Goal: Task Accomplishment & Management: Use online tool/utility

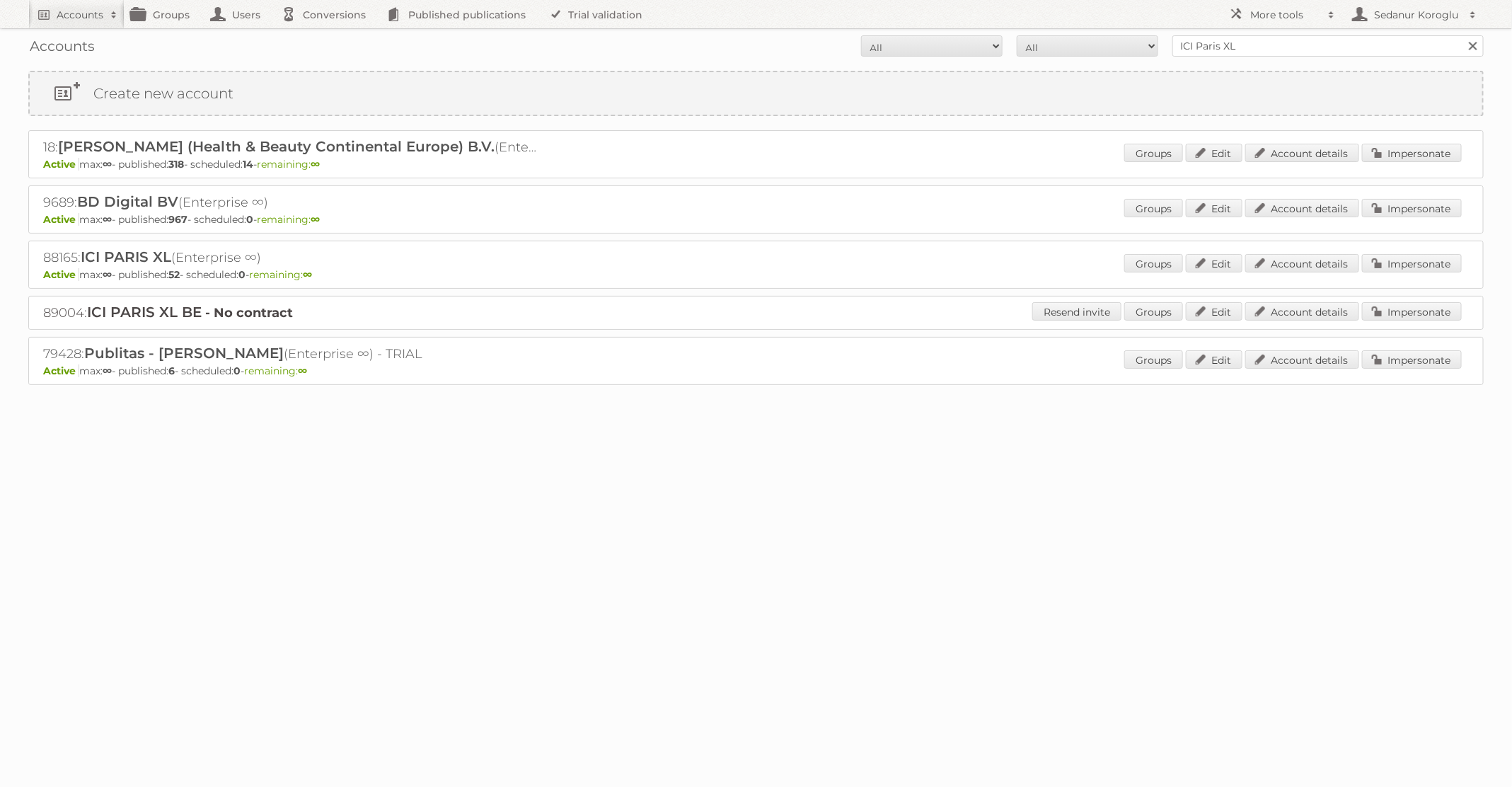
click at [1080, 42] on form "All Active Expired Pending All Paid Trials Self service ICI Paris XL Search" at bounding box center [756, 45] width 1456 height 21
type input "Primera"
click at [1462, 35] on input "Search" at bounding box center [1472, 45] width 21 height 21
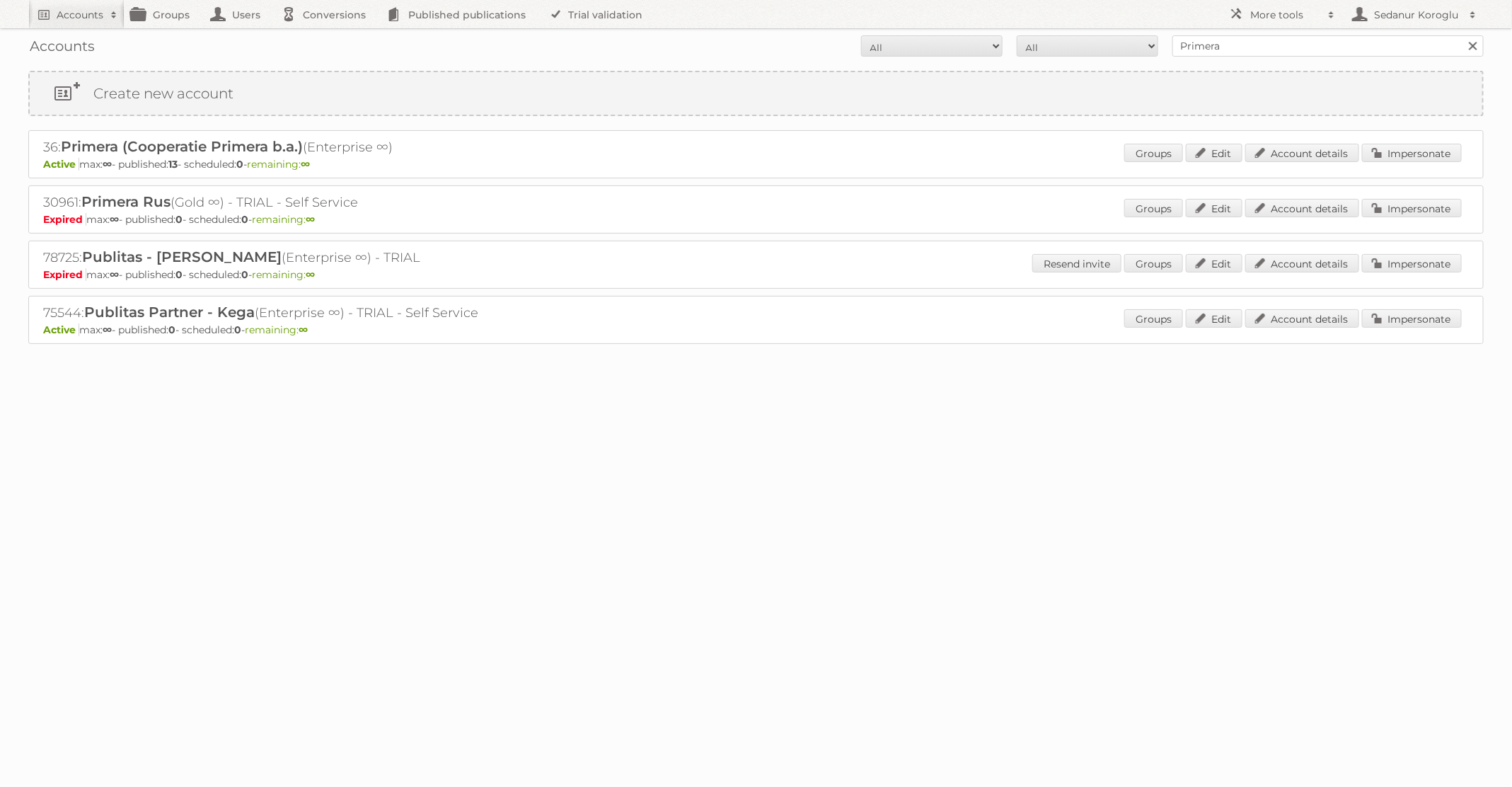
click at [1419, 163] on div "Groups Edit Account details Impersonate" at bounding box center [1293, 154] width 337 height 21
click at [1402, 145] on link "Impersonate" at bounding box center [1412, 153] width 100 height 18
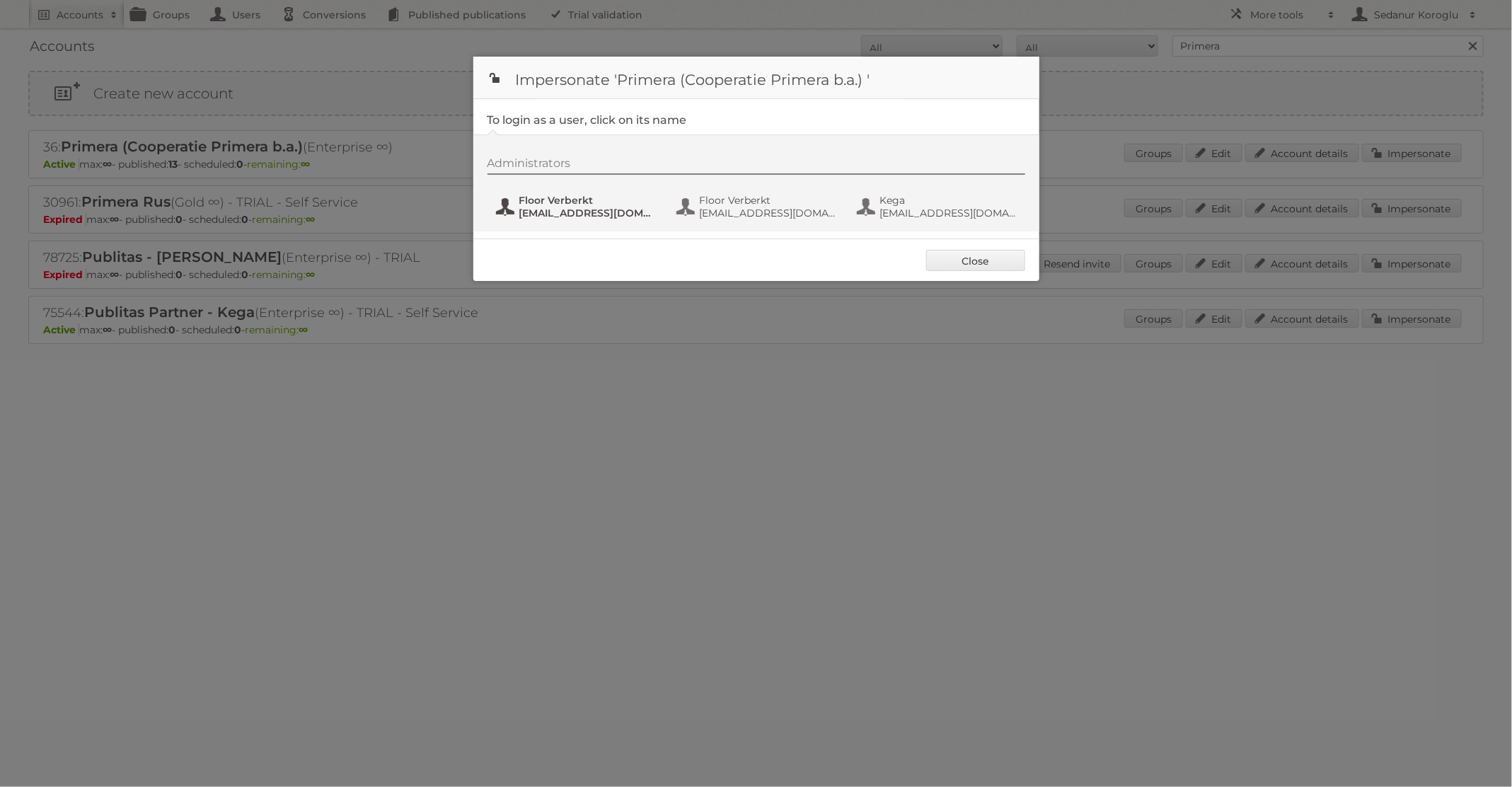
click at [626, 212] on span "[EMAIL_ADDRESS][DOMAIN_NAME]" at bounding box center [588, 213] width 137 height 13
